Goal: Task Accomplishment & Management: Use online tool/utility

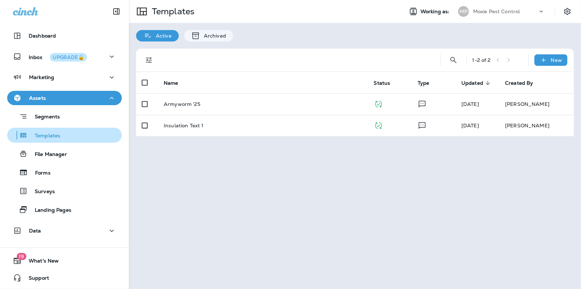
click at [53, 139] on p "Templates" at bounding box center [44, 136] width 33 height 7
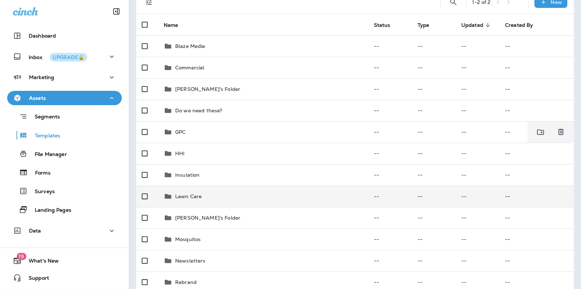
scroll to position [71, 0]
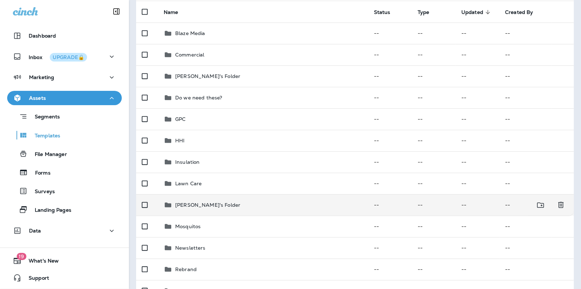
click at [195, 205] on p "Mischelle's Folder" at bounding box center [207, 205] width 65 height 6
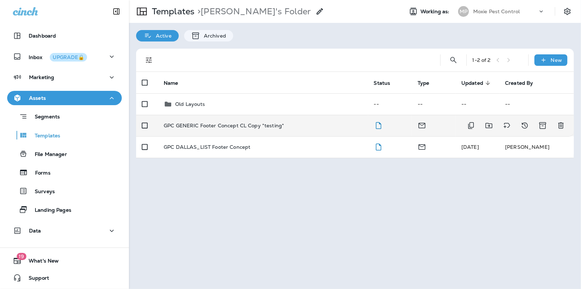
click at [200, 126] on p "GPC GENERIC Footer Concept CL Copy *testing*" at bounding box center [224, 126] width 120 height 6
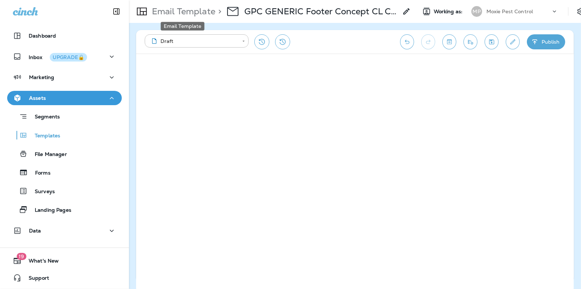
click at [175, 12] on p "Email Template" at bounding box center [182, 11] width 66 height 11
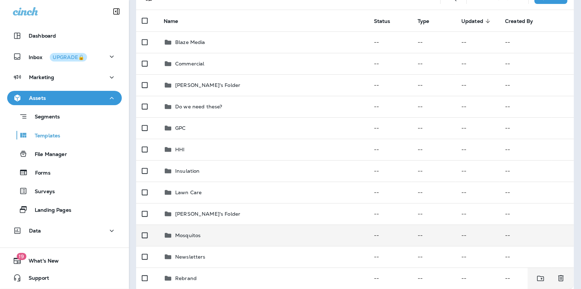
scroll to position [77, 0]
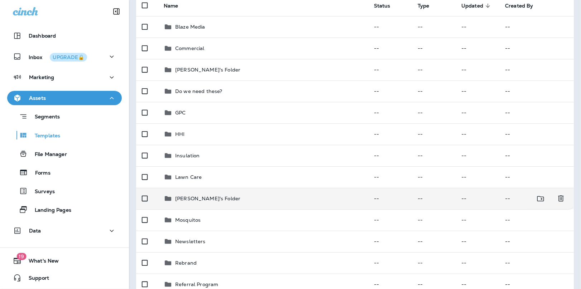
click at [199, 197] on p "Mischelle's Folder" at bounding box center [207, 199] width 65 height 6
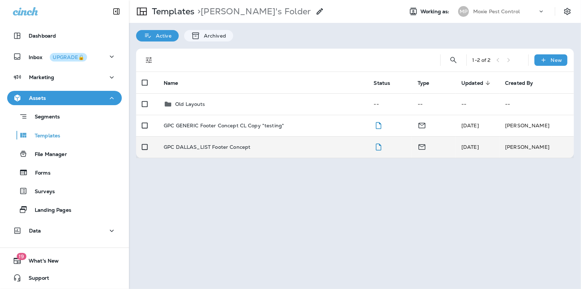
click at [198, 145] on p "GPC DALLAS_LIST Footer Concept" at bounding box center [207, 147] width 87 height 6
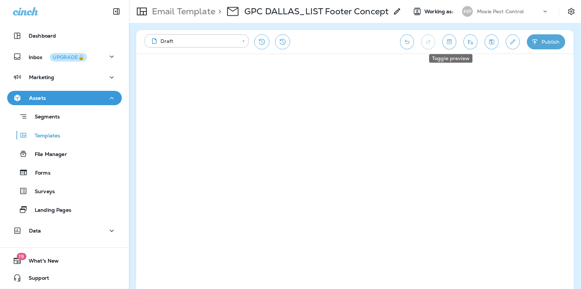
click at [448, 44] on icon "Toggle preview" at bounding box center [449, 41] width 8 height 7
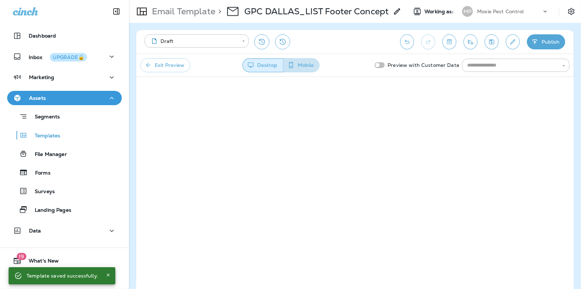
click at [305, 64] on button "Mobile" at bounding box center [301, 65] width 37 height 14
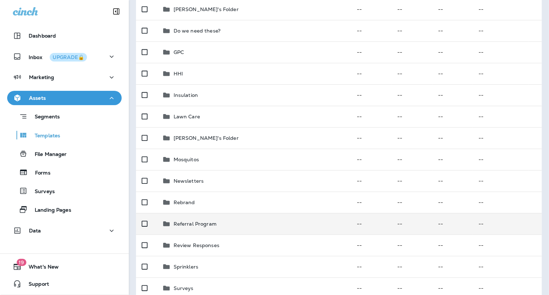
scroll to position [122, 0]
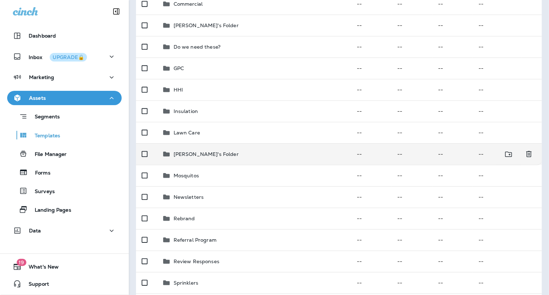
click at [202, 155] on p "Mischelle's Folder" at bounding box center [206, 154] width 65 height 6
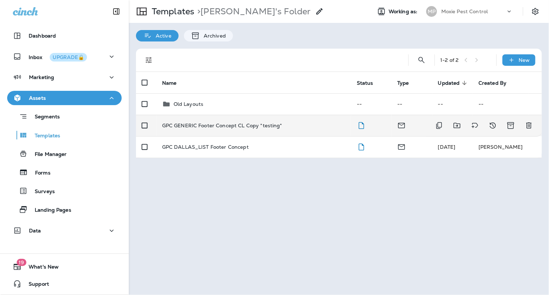
click at [245, 130] on td "GPC GENERIC Footer Concept CL Copy *testing*" at bounding box center [253, 125] width 195 height 21
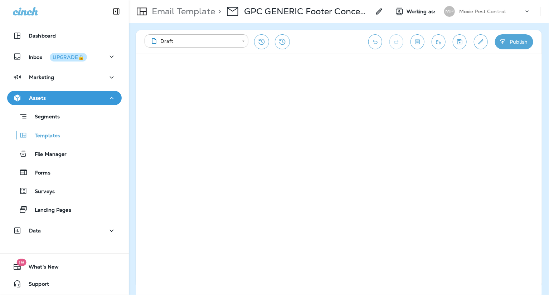
click at [494, 13] on p "Moxie Pest Control" at bounding box center [482, 12] width 47 height 6
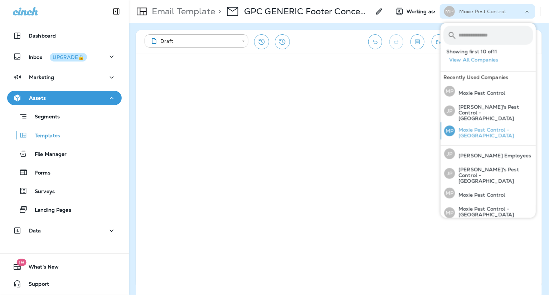
click at [491, 127] on p "Moxie Pest Control - Phoenix" at bounding box center [494, 132] width 78 height 11
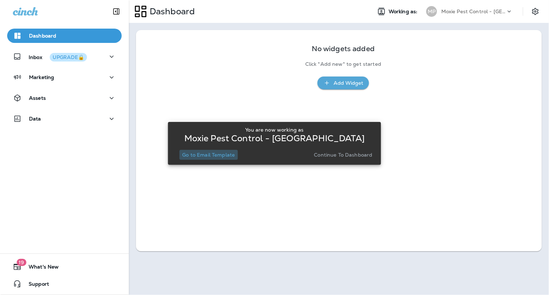
click at [211, 157] on p "Go to Email Template" at bounding box center [208, 155] width 53 height 6
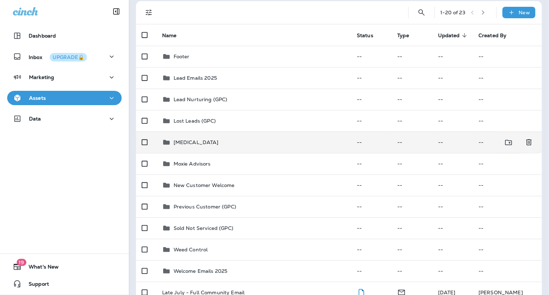
scroll to position [49, 0]
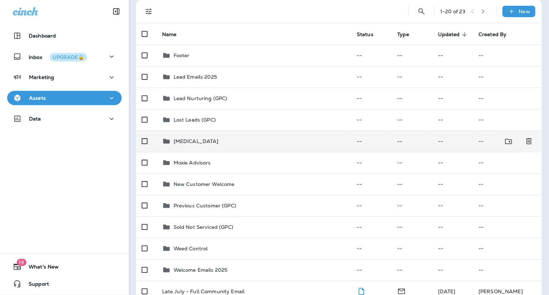
click at [198, 142] on p "Mosquito Control" at bounding box center [196, 142] width 45 height 6
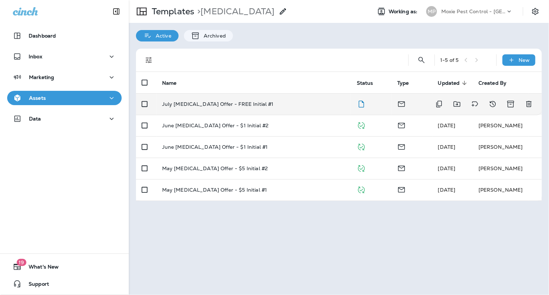
click at [213, 102] on p "July Mosquito Control Offer - FREE Initial #1" at bounding box center [218, 104] width 112 height 6
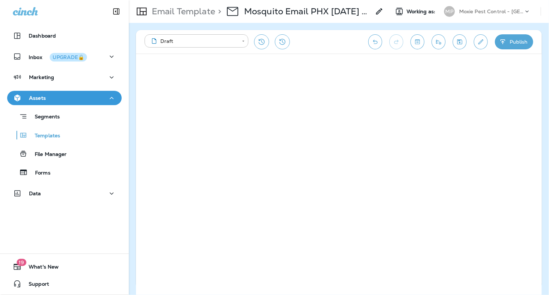
click at [495, 13] on p "Moxie Pest Control - [GEOGRAPHIC_DATA]" at bounding box center [491, 12] width 64 height 6
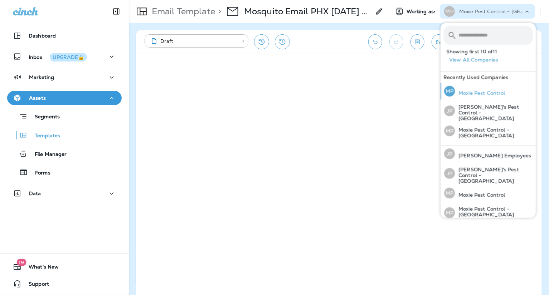
click at [479, 92] on p "Moxie Pest Control" at bounding box center [480, 93] width 50 height 6
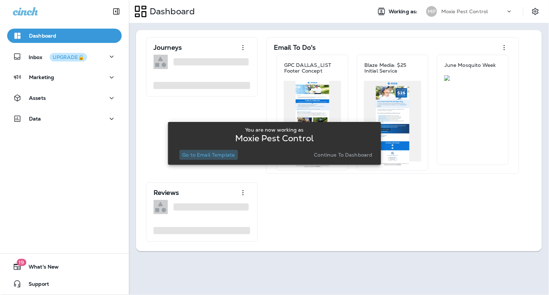
click at [208, 156] on p "Go to Email Template" at bounding box center [208, 155] width 53 height 6
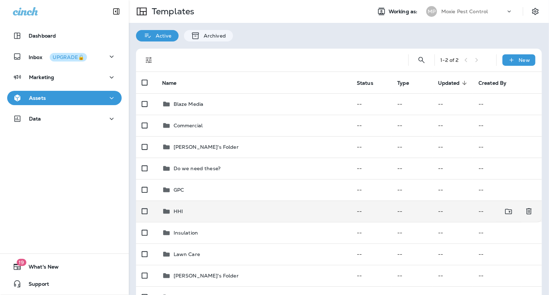
click at [181, 201] on td "HHI" at bounding box center [253, 211] width 195 height 21
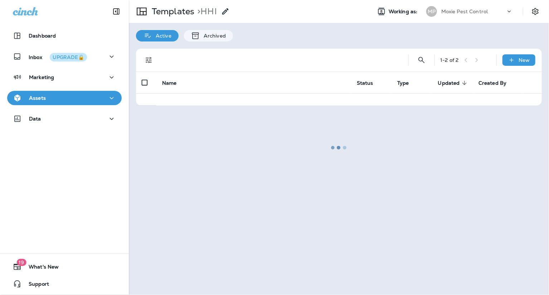
click at [163, 10] on div at bounding box center [339, 148] width 419 height 294
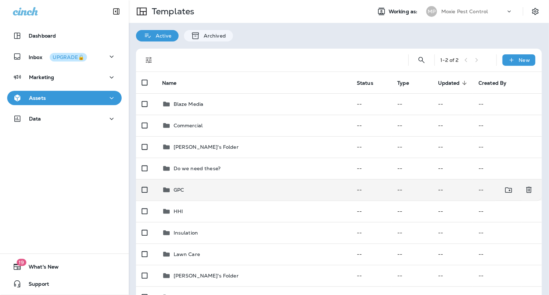
click at [184, 189] on p "GPC" at bounding box center [179, 190] width 10 height 6
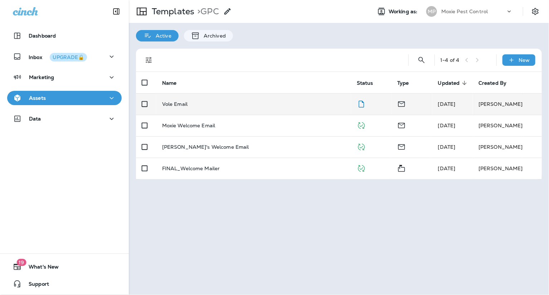
click at [182, 107] on td "Vole Email" at bounding box center [253, 103] width 195 height 21
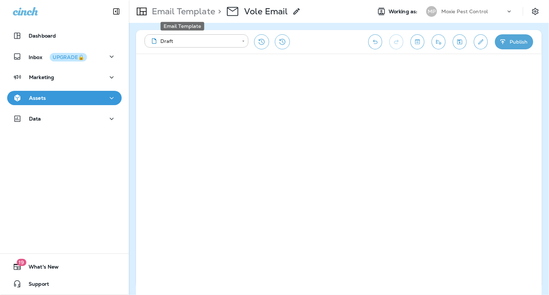
click at [184, 10] on p "Email Template" at bounding box center [182, 11] width 66 height 11
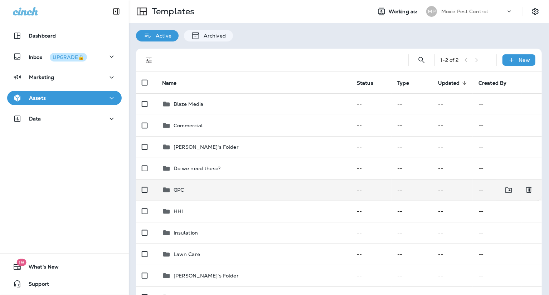
click at [179, 195] on td "GPC" at bounding box center [253, 189] width 195 height 21
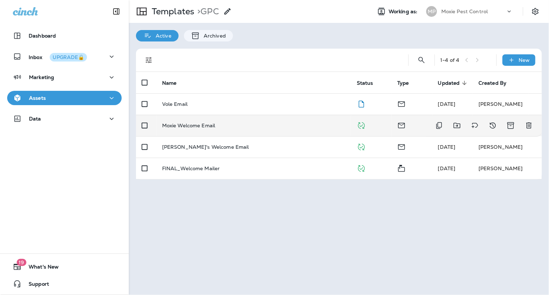
click at [191, 128] on p "Moxie Welcome Email" at bounding box center [188, 126] width 53 height 6
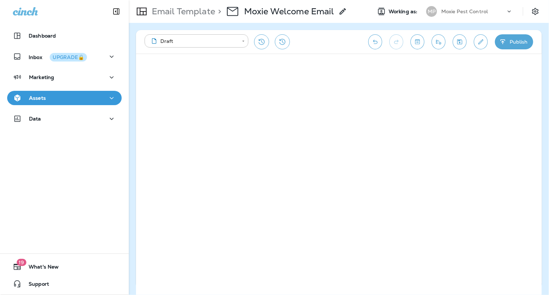
click at [194, 11] on p "Email Template" at bounding box center [182, 11] width 66 height 11
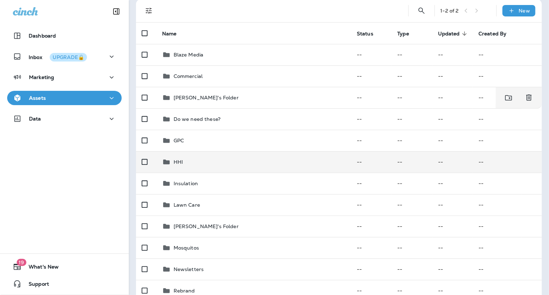
scroll to position [62, 0]
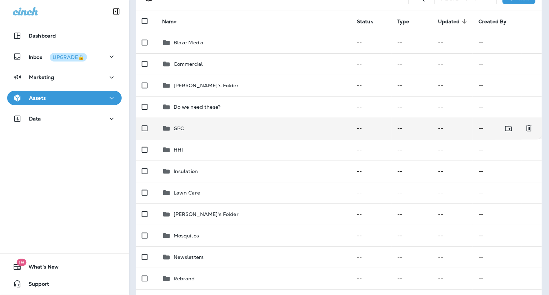
click at [180, 130] on p "GPC" at bounding box center [179, 129] width 10 height 6
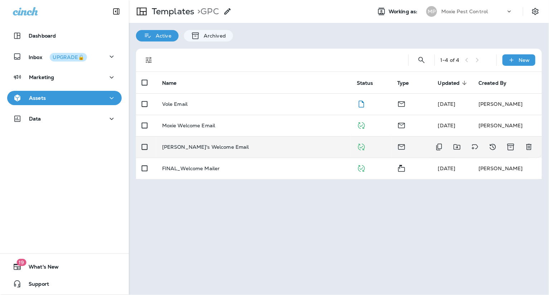
click at [185, 143] on td "Joshua's Welcome Email" at bounding box center [253, 146] width 195 height 21
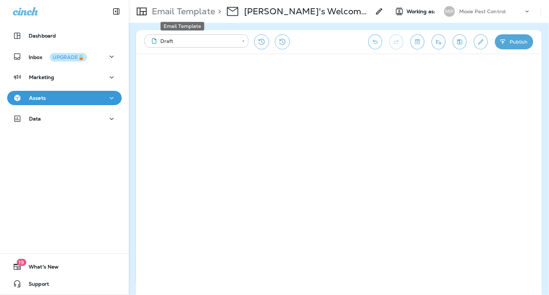
click at [196, 9] on p "Email Template" at bounding box center [182, 11] width 66 height 11
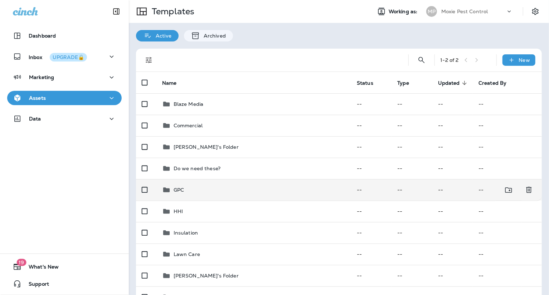
click at [184, 187] on p "GPC" at bounding box center [179, 190] width 10 height 6
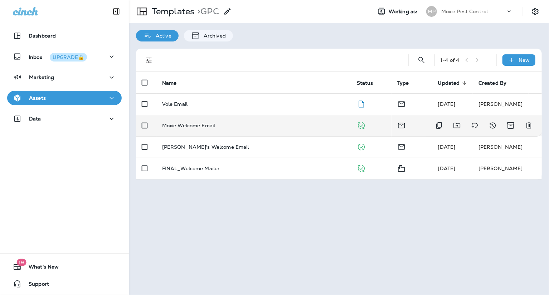
click at [180, 130] on td "Moxie Welcome Email" at bounding box center [253, 125] width 195 height 21
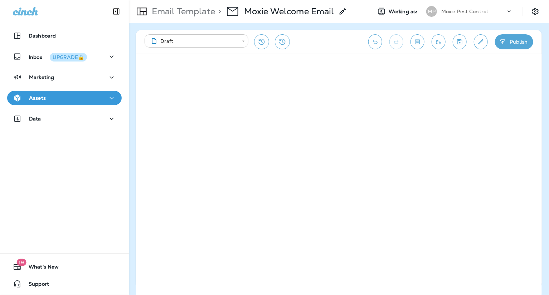
click at [220, 0] on body "**********" at bounding box center [274, 0] width 549 height 0
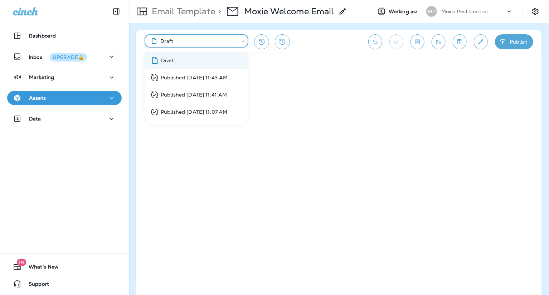
click at [213, 79] on div "Published Aug 19, 2024 11:43 AM" at bounding box center [189, 77] width 78 height 9
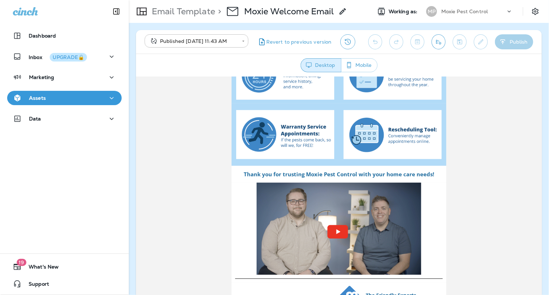
scroll to position [334, 0]
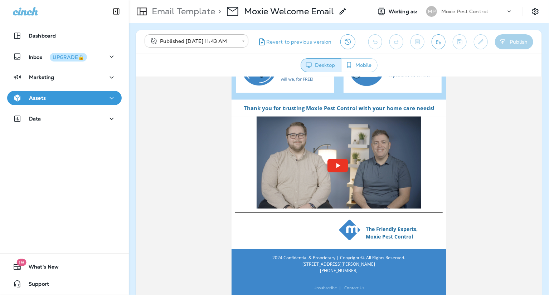
click at [356, 269] on p "(801) 255-0644" at bounding box center [339, 270] width 204 height 6
click at [179, 15] on p "Email Template" at bounding box center [182, 11] width 66 height 11
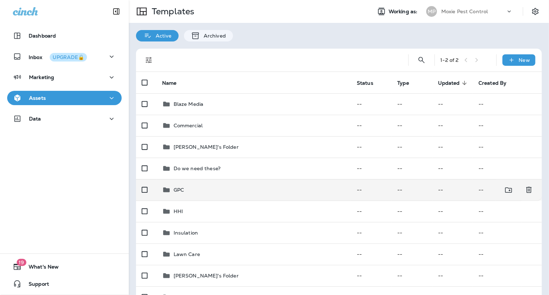
click at [176, 189] on p "GPC" at bounding box center [179, 190] width 10 height 6
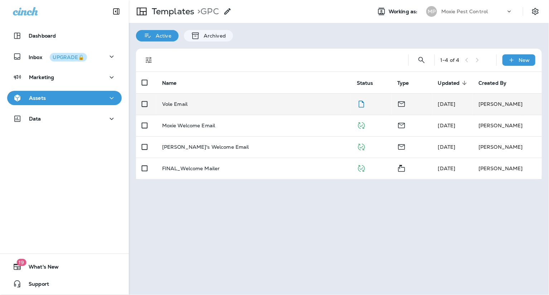
click at [186, 103] on p "Vole Email" at bounding box center [174, 104] width 25 height 6
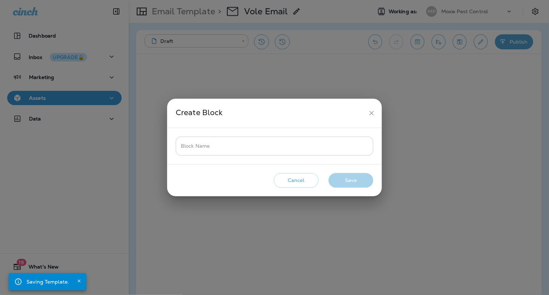
click at [216, 146] on input "Block Name" at bounding box center [275, 146] width 198 height 19
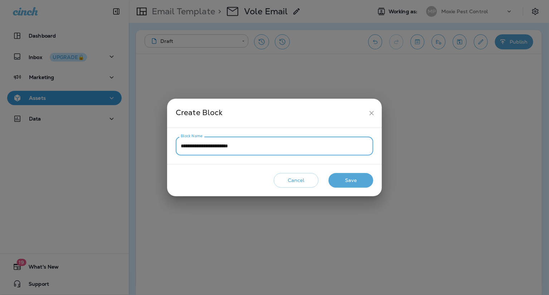
type input "**********"
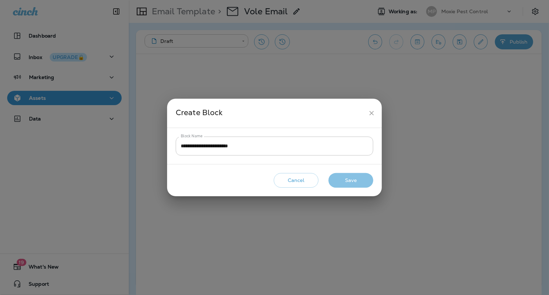
click at [358, 184] on button "Save" at bounding box center [351, 180] width 45 height 15
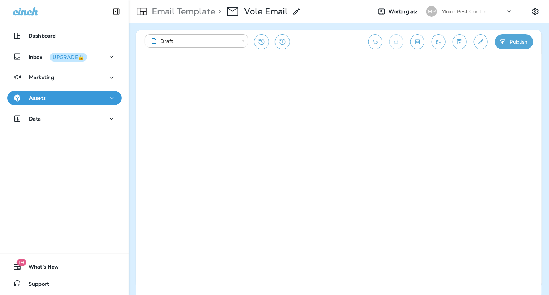
click at [180, 10] on p "Email Template" at bounding box center [182, 11] width 66 height 11
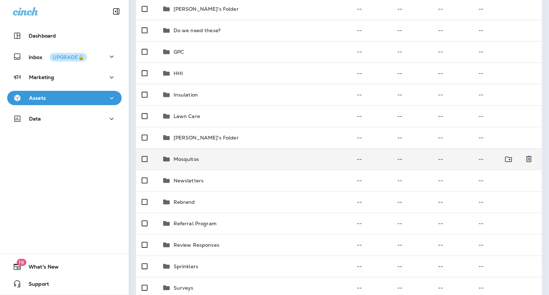
scroll to position [139, 0]
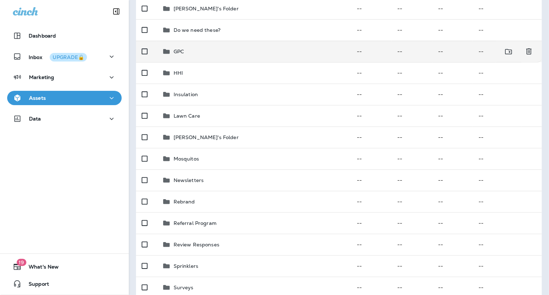
click at [181, 49] on p "GPC" at bounding box center [179, 52] width 10 height 6
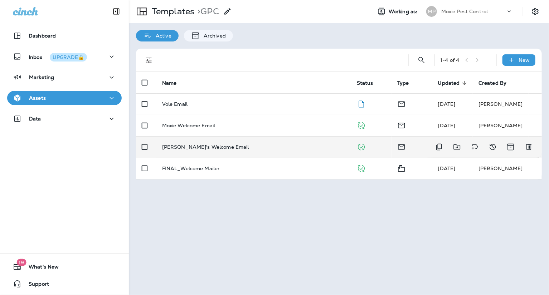
click at [194, 150] on p "Joshua's Welcome Email" at bounding box center [205, 147] width 87 height 6
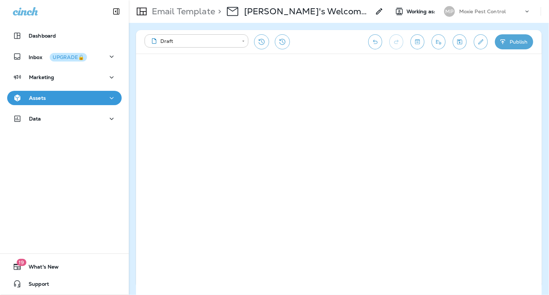
scroll to position [1, 0]
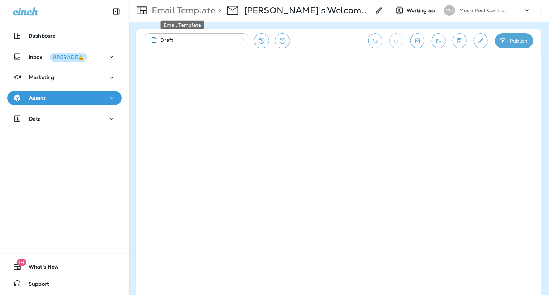
click at [204, 12] on p "Email Template" at bounding box center [182, 10] width 66 height 11
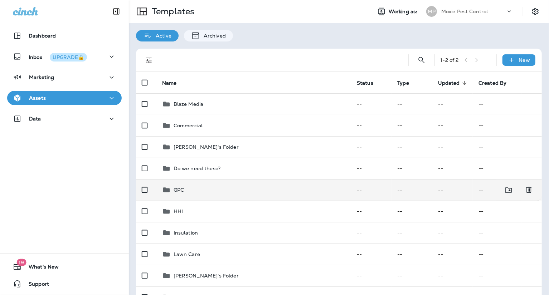
click at [176, 193] on div "GPC" at bounding box center [179, 190] width 10 height 9
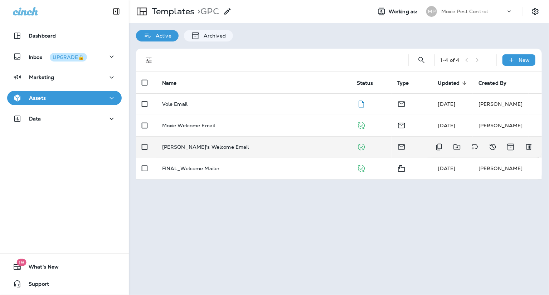
click at [202, 147] on p "Joshua's Welcome Email" at bounding box center [205, 147] width 87 height 6
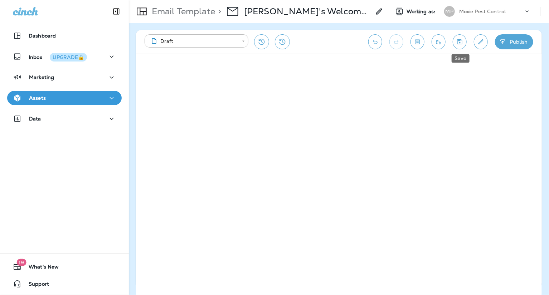
click at [460, 39] on icon "Save" at bounding box center [460, 41] width 8 height 7
click at [458, 43] on icon "Save" at bounding box center [459, 41] width 5 height 5
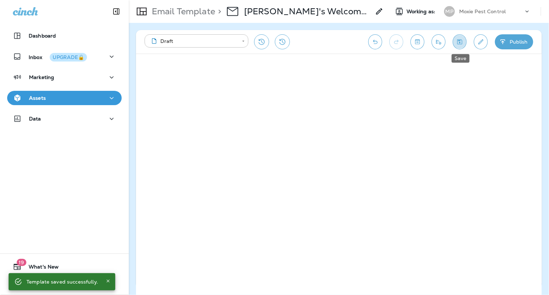
click at [460, 42] on icon "Save" at bounding box center [460, 41] width 8 height 7
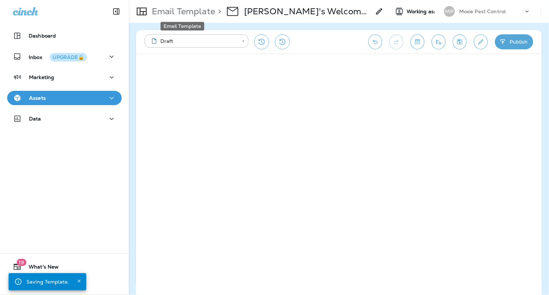
click at [188, 12] on p "Email Template" at bounding box center [182, 11] width 66 height 11
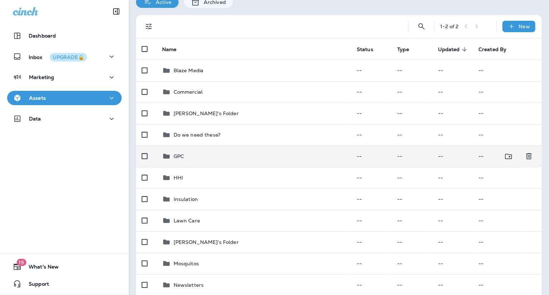
scroll to position [38, 0]
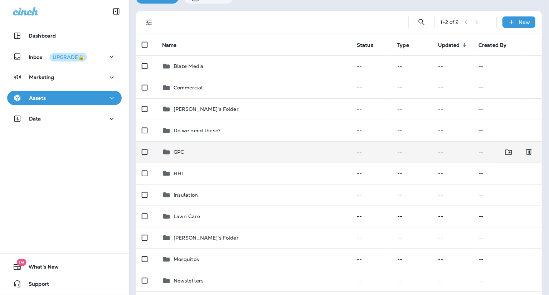
click at [181, 153] on p "GPC" at bounding box center [179, 152] width 10 height 6
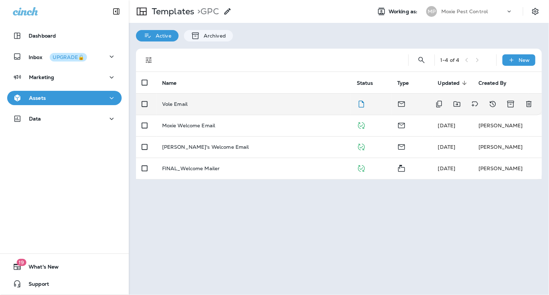
click at [180, 105] on p "Vole Email" at bounding box center [174, 104] width 25 height 6
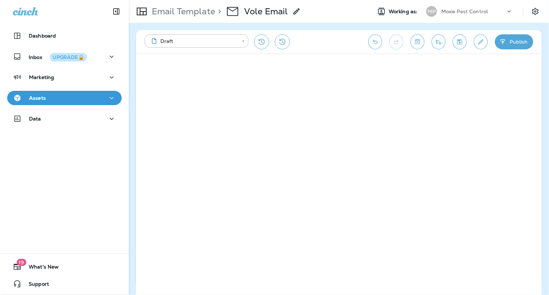
click at [461, 39] on icon "Save" at bounding box center [460, 41] width 8 height 7
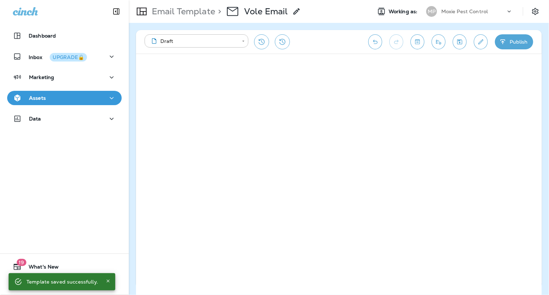
click at [460, 47] on button "Save" at bounding box center [460, 41] width 14 height 15
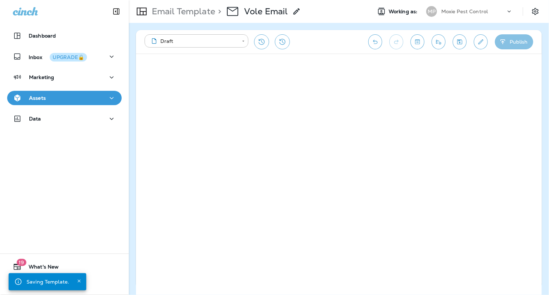
click at [515, 43] on button "Publish" at bounding box center [514, 41] width 38 height 15
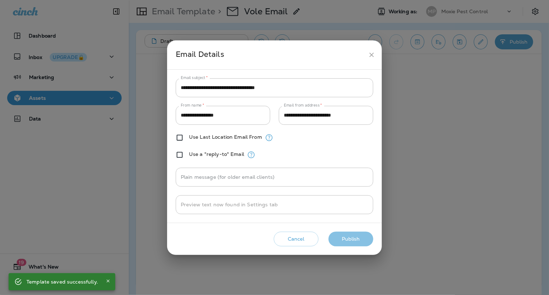
click at [351, 237] on button "Publish" at bounding box center [351, 239] width 45 height 15
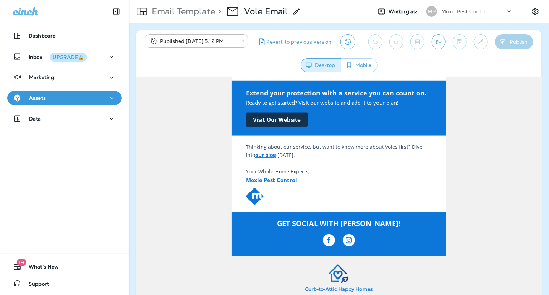
scroll to position [297, 0]
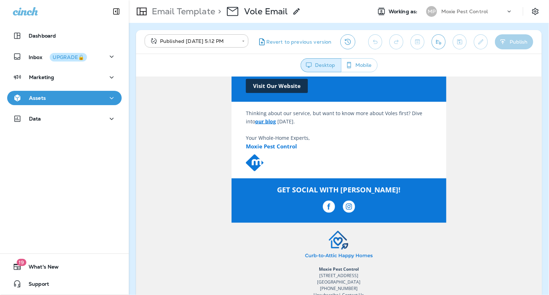
click at [369, 68] on button "Mobile" at bounding box center [359, 65] width 37 height 14
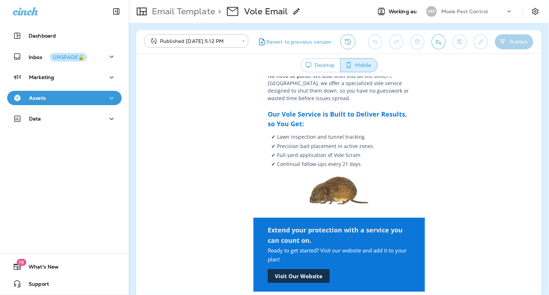
scroll to position [0, 0]
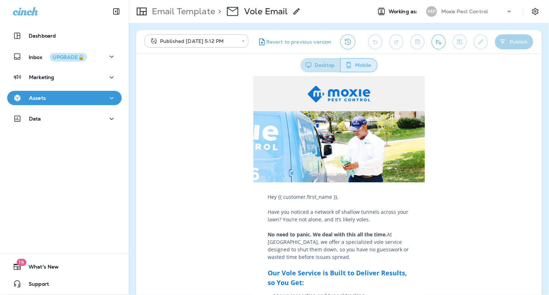
click at [313, 62] on button "Desktop" at bounding box center [321, 65] width 40 height 14
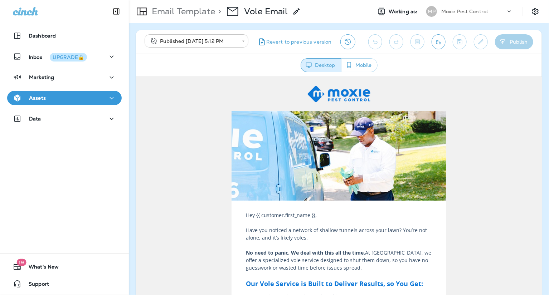
click at [234, 0] on body "**********" at bounding box center [274, 0] width 549 height 0
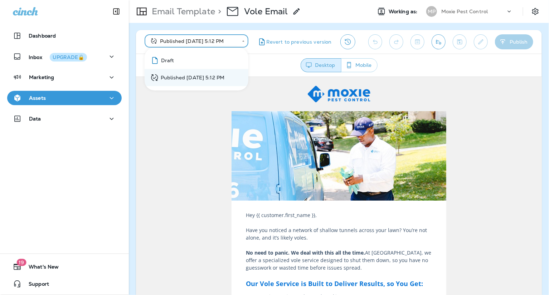
click at [471, 95] on div at bounding box center [274, 147] width 549 height 295
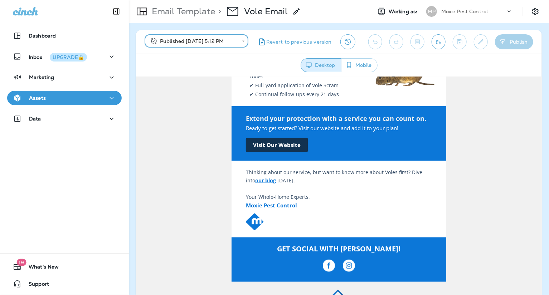
scroll to position [297, 0]
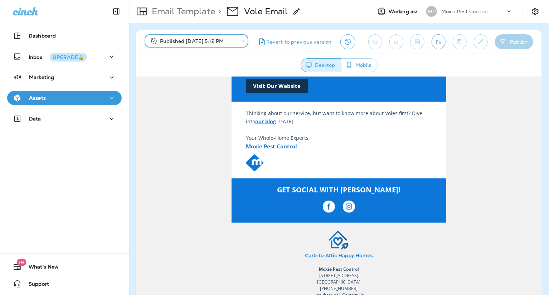
click at [196, 8] on p "Email Template" at bounding box center [182, 11] width 66 height 11
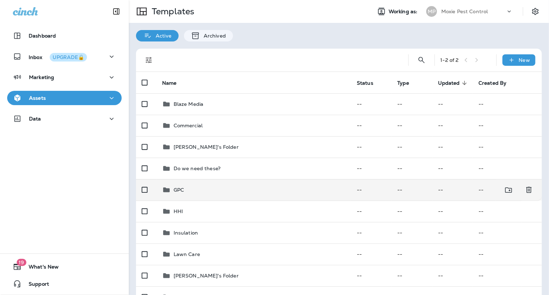
click at [184, 196] on td "GPC" at bounding box center [253, 189] width 195 height 21
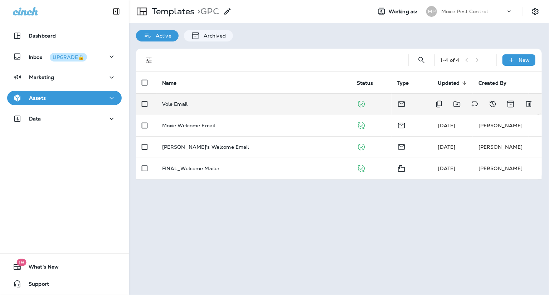
click at [167, 103] on p "Vole Email" at bounding box center [174, 104] width 25 height 6
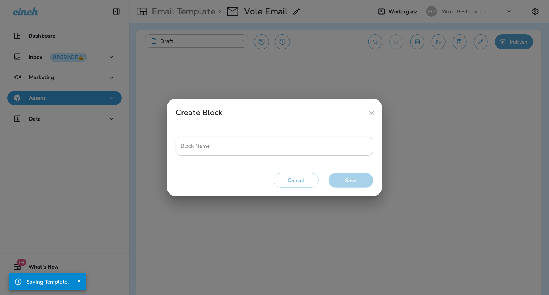
click at [186, 150] on input "Block Name" at bounding box center [275, 146] width 198 height 19
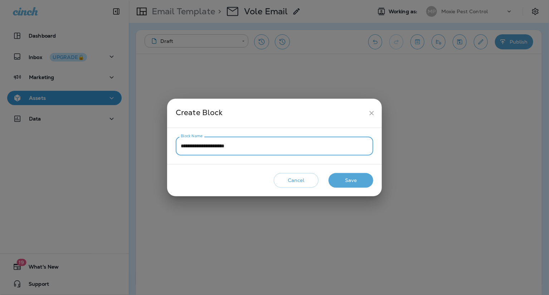
type input "**********"
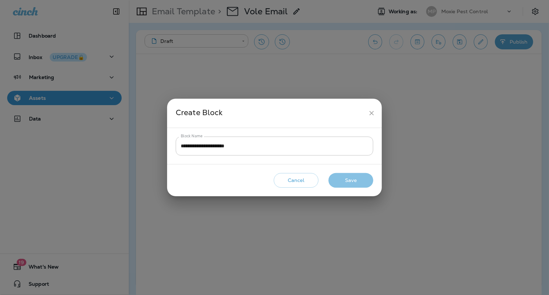
click at [370, 184] on button "Save" at bounding box center [351, 180] width 45 height 15
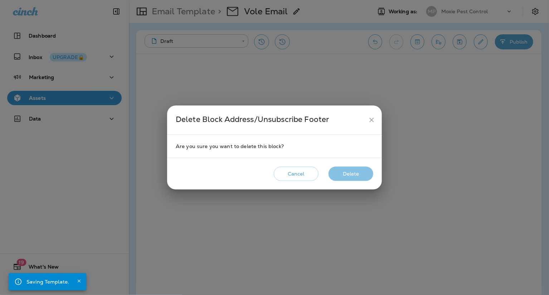
click at [346, 170] on button "Delete" at bounding box center [351, 174] width 45 height 15
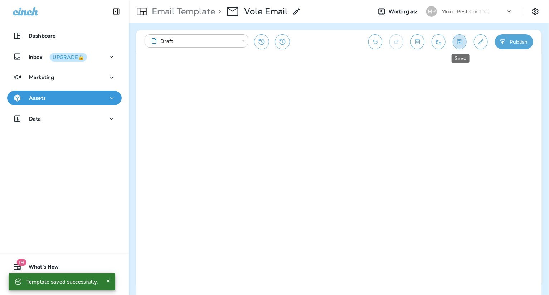
click at [462, 42] on icon "Save" at bounding box center [460, 41] width 8 height 7
click at [506, 39] on icon "button" at bounding box center [503, 41] width 8 height 7
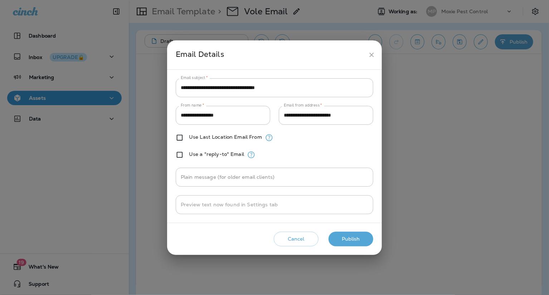
click at [344, 238] on button "Publish" at bounding box center [351, 239] width 45 height 15
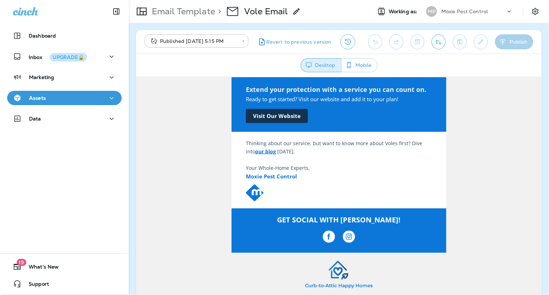
scroll to position [297, 0]
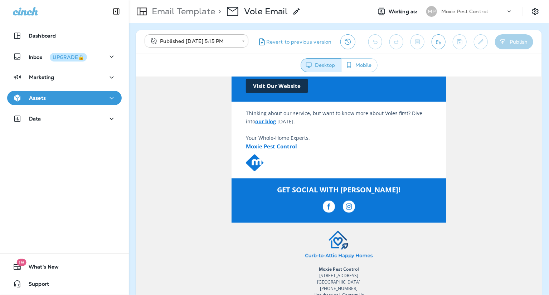
click at [371, 286] on p "Moxie Pest Control 8404 Esters Blvd, Suite 100 Irving, TX 75063 817-659-2888 Un…" at bounding box center [338, 282] width 193 height 33
click at [370, 287] on p "Moxie Pest Control 8404 Esters Blvd, Suite 100 Irving, TX 75063 817-659-2888 Un…" at bounding box center [338, 282] width 193 height 33
drag, startPoint x: 340, startPoint y: 266, endPoint x: 331, endPoint y: 265, distance: 9.0
click at [340, 272] on span "8404 Esters Blvd, Suite 100 Irving, TX 75063 817-659-2888" at bounding box center [338, 281] width 43 height 19
drag, startPoint x: 318, startPoint y: 262, endPoint x: 384, endPoint y: 288, distance: 71.6
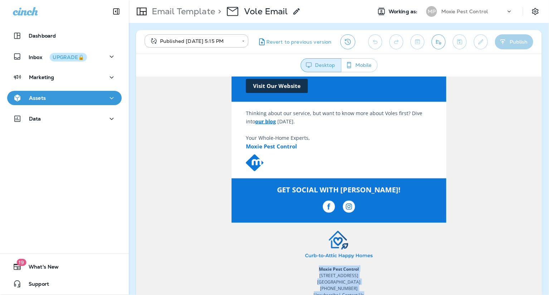
click at [384, 288] on p "Moxie Pest Control 8404 Esters Blvd, Suite 100 Irving, TX 75063 817-659-2888 Un…" at bounding box center [338, 282] width 193 height 33
copy p "Moxie Pest Control 8404 Esters Blvd, Suite 100 Irving, TX 75063 817-659-2888 Un…"
click at [361, 278] on p "Moxie Pest Control 8404 Esters Blvd, Suite 100 Irving, TX 75063 817-659-2888 Un…" at bounding box center [338, 282] width 193 height 33
click at [376, 286] on p "Moxie Pest Control 8404 Esters Blvd, Suite 100 Irving, TX 75063 817-659-2888 Un…" at bounding box center [338, 282] width 193 height 33
click at [359, 292] on span "Contact Us" at bounding box center [353, 295] width 22 height 6
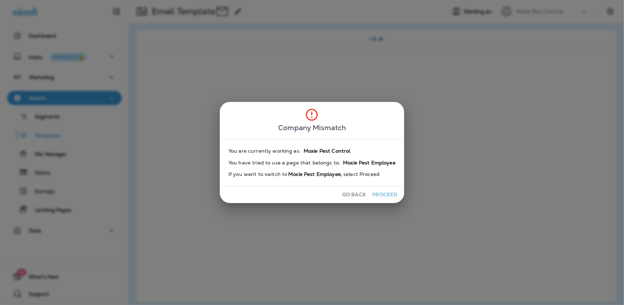
click at [383, 194] on button "Proceed" at bounding box center [385, 194] width 27 height 11
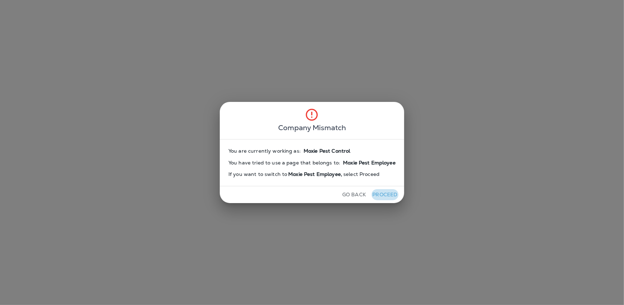
click at [383, 194] on button "Proceed" at bounding box center [385, 194] width 27 height 11
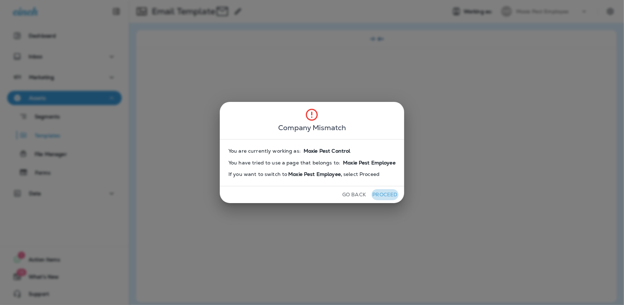
click at [383, 194] on button "Proceed" at bounding box center [385, 194] width 27 height 11
